Goal: Find specific page/section: Find specific page/section

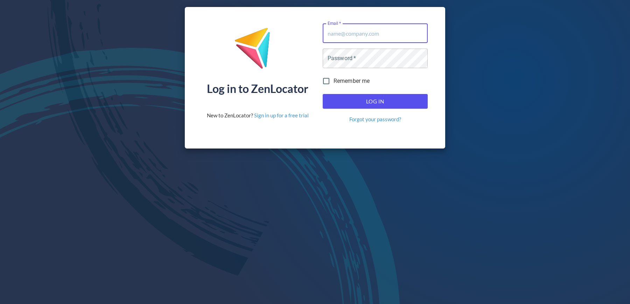
click at [394, 33] on input "Email   *" at bounding box center [375, 33] width 105 height 20
click at [408, 31] on input "Email   *" at bounding box center [375, 33] width 105 height 20
click at [487, 36] on div "Log in to ZenLocator New to ZenLocator? Sign in up for a free trial Email   * E…" at bounding box center [315, 78] width 630 height 156
click at [415, 36] on input "Email   *" at bounding box center [375, 33] width 105 height 20
type input "sirikan.saenkawin@champion3.com"
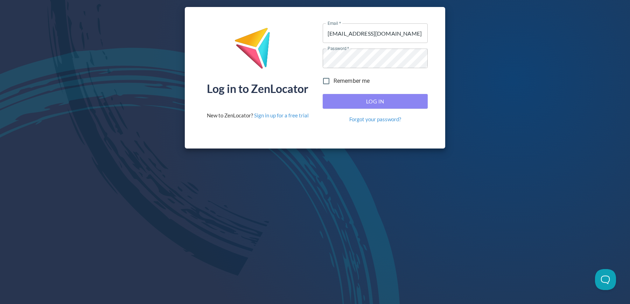
click at [340, 102] on span "Log In" at bounding box center [375, 101] width 90 height 9
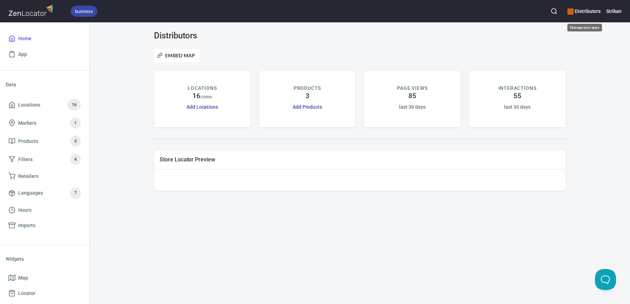
click at [586, 9] on h6 "Distributors" at bounding box center [583, 11] width 33 height 8
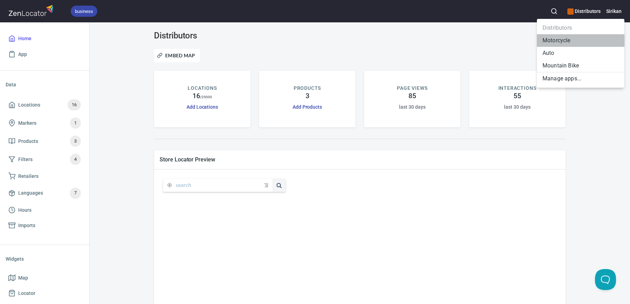
click at [574, 39] on li "Motorcycle" at bounding box center [580, 40] width 87 height 13
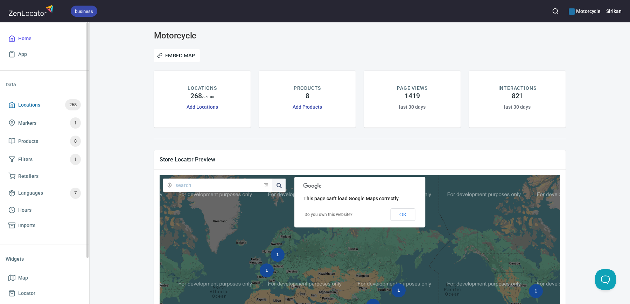
click at [49, 106] on span "Locations 268" at bounding box center [44, 104] width 72 height 11
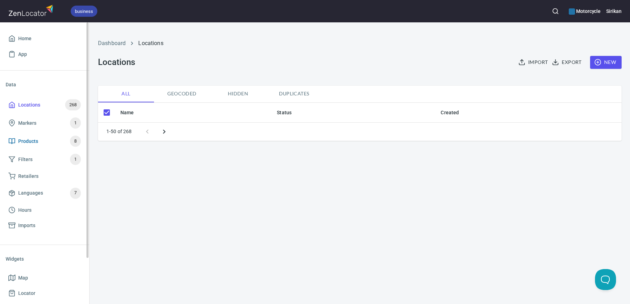
checkbox input "false"
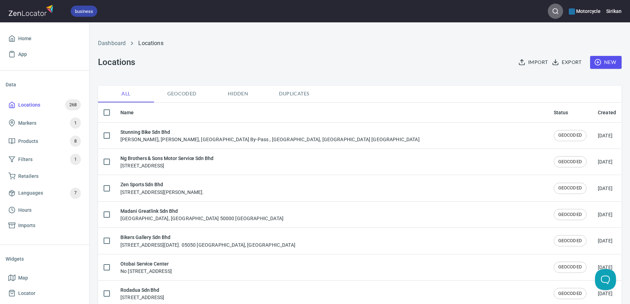
click at [559, 7] on button "button" at bounding box center [555, 10] width 15 height 15
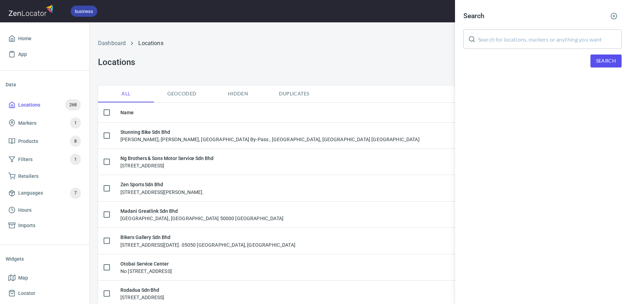
click at [526, 38] on input "text" at bounding box center [549, 39] width 143 height 20
type input "MNL"
click at [597, 64] on span "Search" at bounding box center [606, 61] width 20 height 9
click at [573, 96] on div "Garage Point MNL, 629 Mercedes Ave, Pasig, 1600 Metro Manila, Philippines" at bounding box center [542, 96] width 158 height 7
